Goal: Task Accomplishment & Management: Use online tool/utility

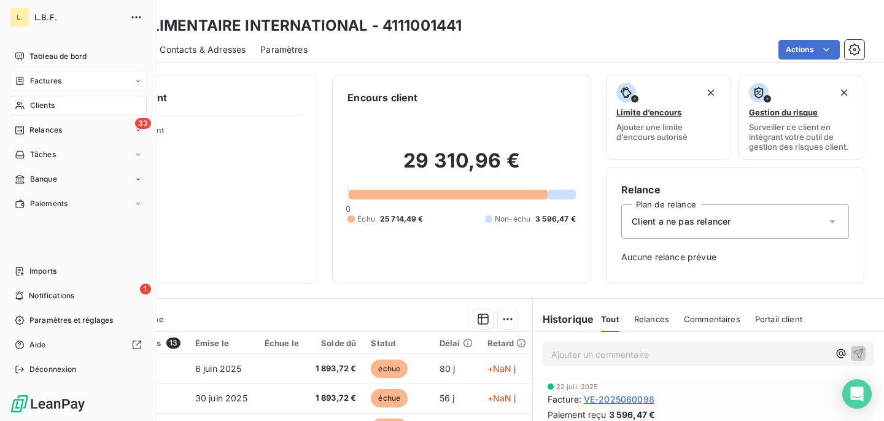
scroll to position [184, 0]
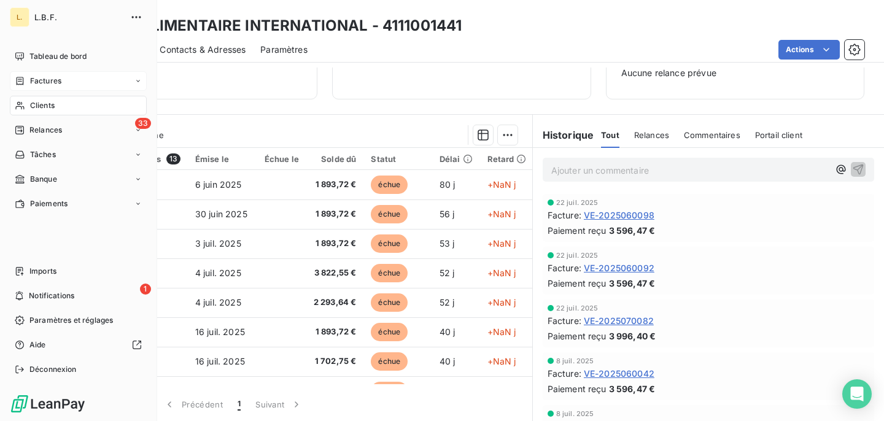
click at [44, 82] on span "Factures" at bounding box center [45, 81] width 31 height 11
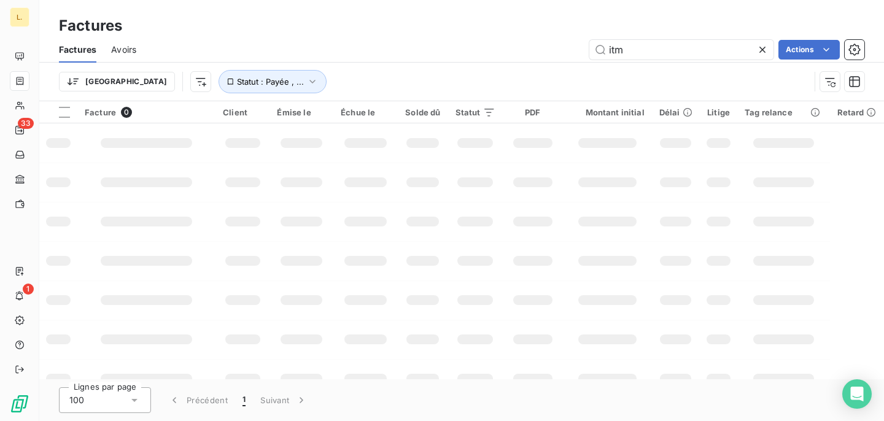
drag, startPoint x: 657, startPoint y: 50, endPoint x: 569, endPoint y: 48, distance: 88.5
click at [570, 48] on div "itm Actions" at bounding box center [508, 50] width 714 height 20
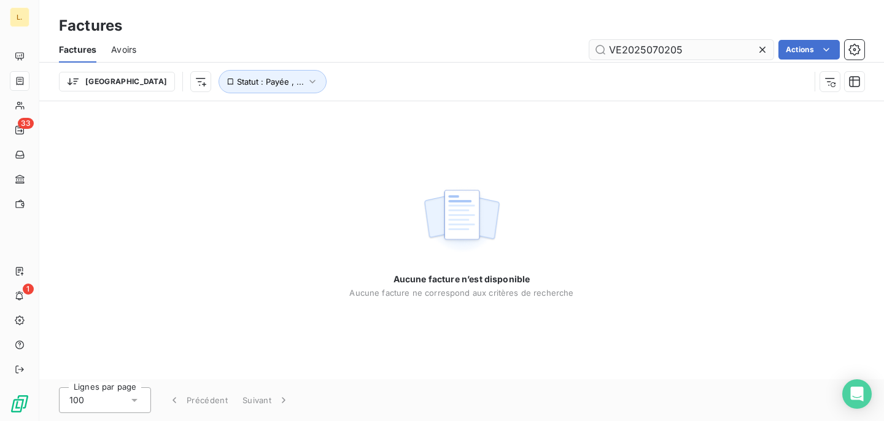
click at [622, 50] on input "VE2025070205" at bounding box center [682, 50] width 184 height 20
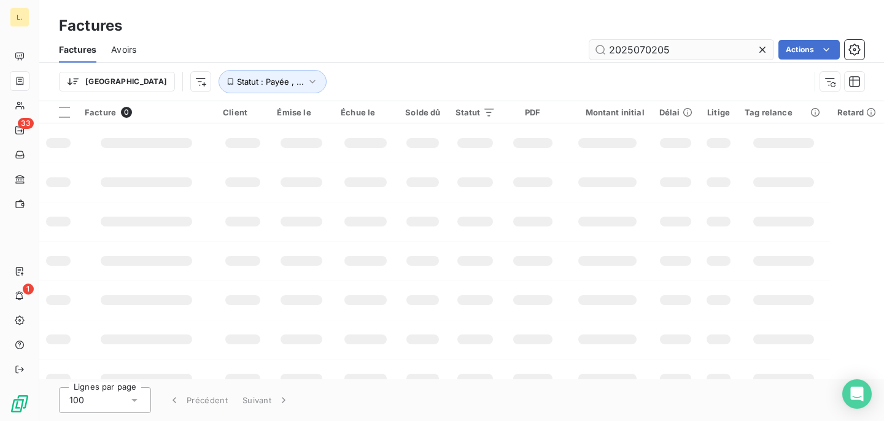
type input "2025070205"
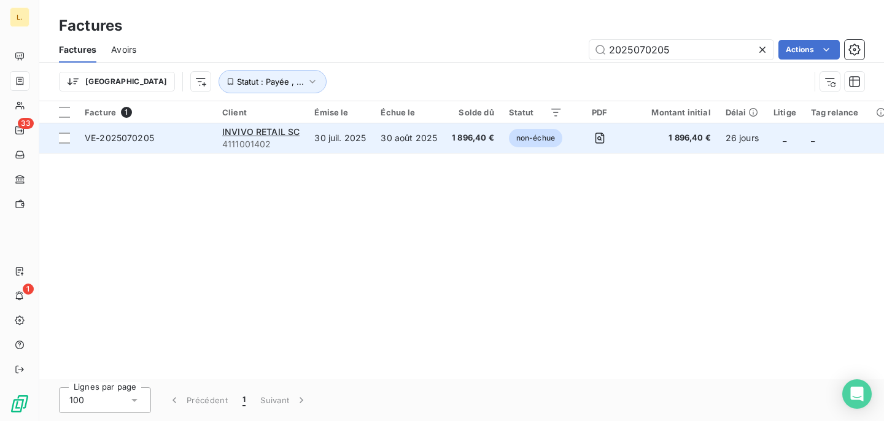
click at [456, 145] on td "1 896,40 €" at bounding box center [473, 137] width 57 height 29
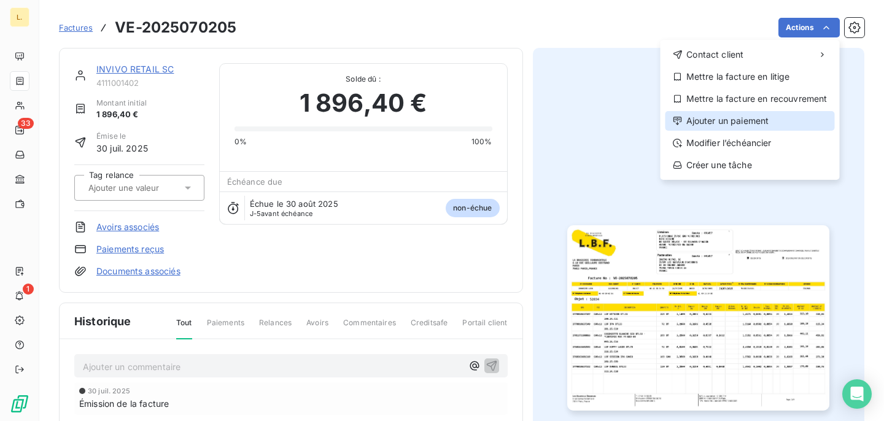
click at [760, 125] on div "Ajouter un paiement" at bounding box center [751, 121] width 170 height 20
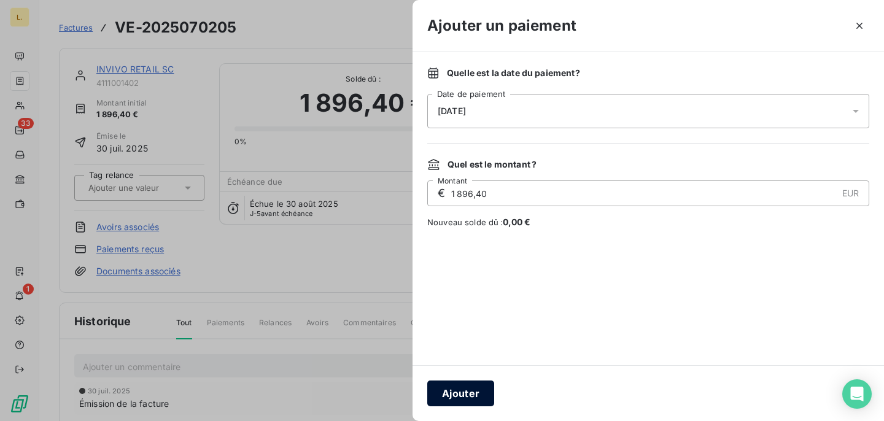
click at [465, 385] on button "Ajouter" at bounding box center [460, 394] width 67 height 26
